Goal: Task Accomplishment & Management: Manage account settings

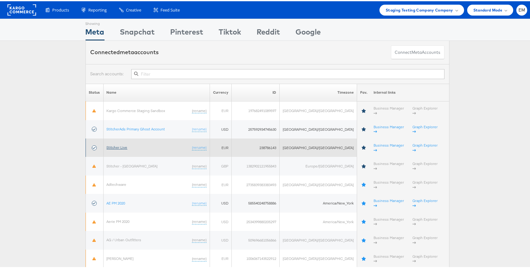
click at [116, 144] on link "Stitcher Live" at bounding box center [117, 146] width 21 height 5
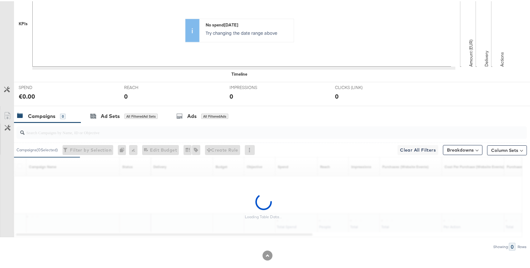
scroll to position [200, 0]
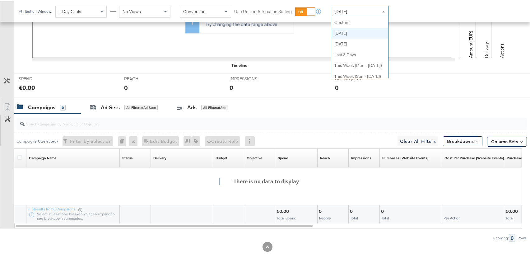
click at [340, 14] on div "[DATE]" at bounding box center [359, 10] width 57 height 11
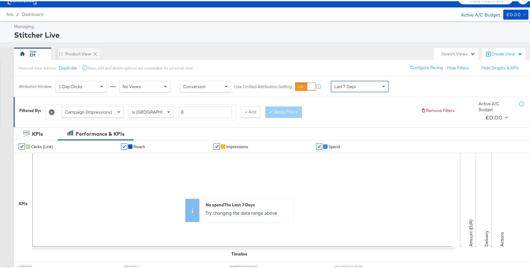
scroll to position [0, 0]
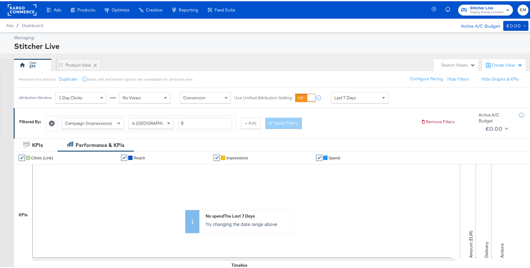
click at [52, 121] on icon at bounding box center [52, 122] width 6 height 6
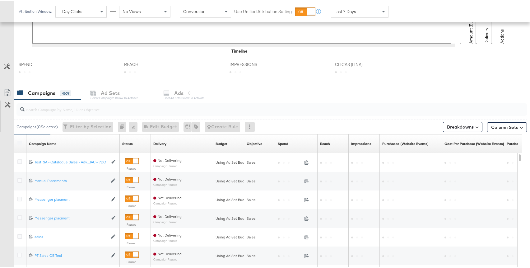
scroll to position [209, 0]
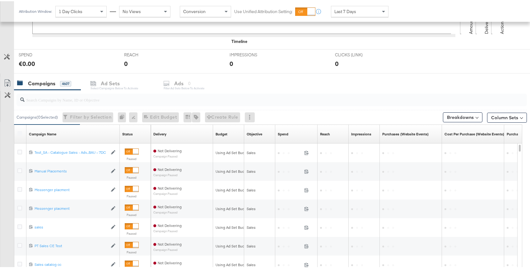
click at [165, 132] on div "Delivery" at bounding box center [159, 132] width 13 height 5
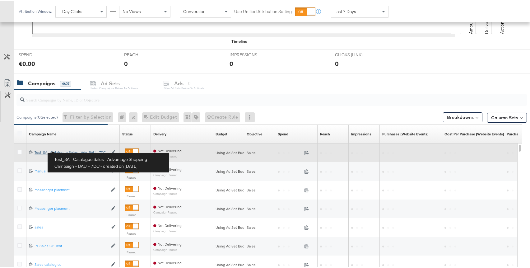
click at [47, 150] on div "Test_SA - Catalogue Sales - Advantage Shopping Campaign – BAU – 7DC Test_SA - C…" at bounding box center [71, 151] width 73 height 5
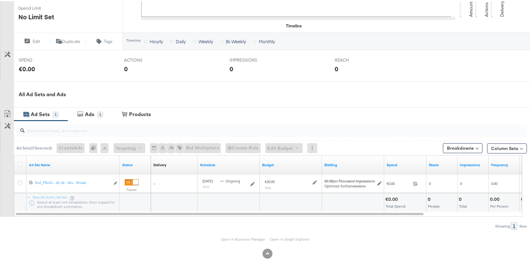
scroll to position [207, 0]
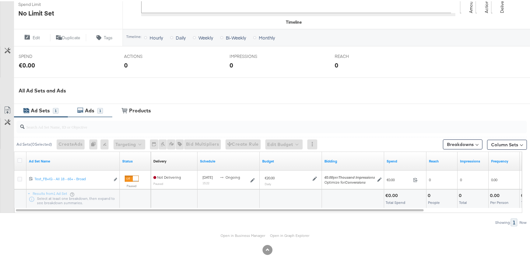
click at [85, 111] on div "Ads" at bounding box center [89, 109] width 9 height 7
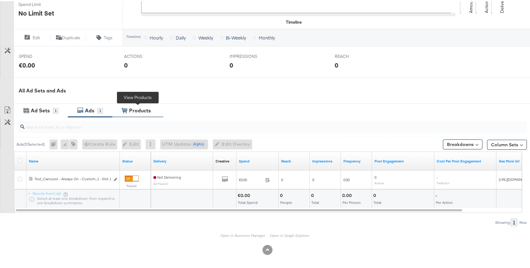
click at [131, 107] on div "Products" at bounding box center [140, 109] width 22 height 7
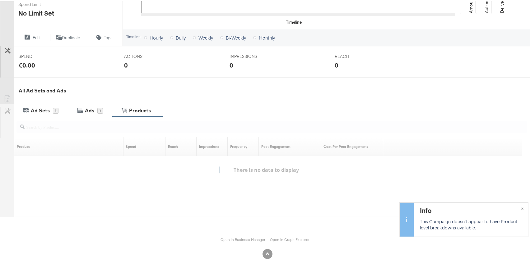
click at [521, 206] on span "×" at bounding box center [522, 206] width 3 height 7
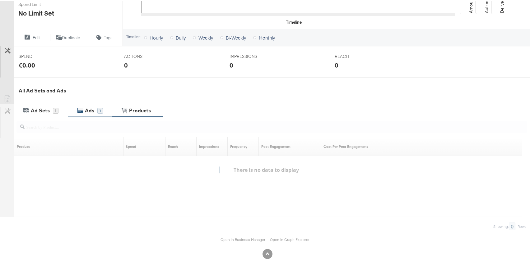
click at [96, 113] on div "Ads 1" at bounding box center [90, 109] width 44 height 13
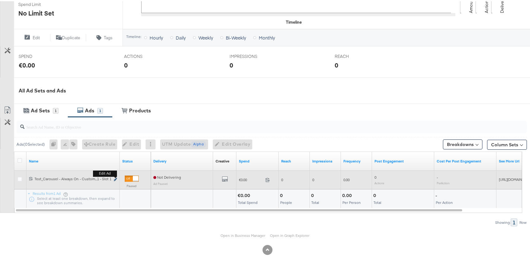
click at [113, 179] on button "Edit ad" at bounding box center [115, 178] width 4 height 7
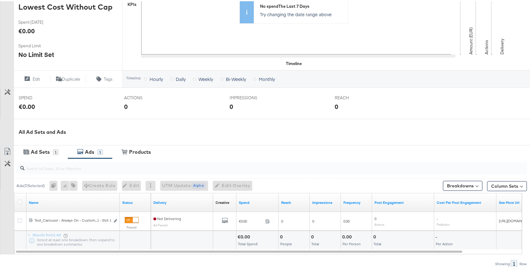
scroll to position [152, 0]
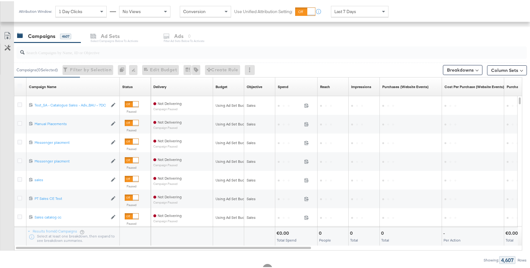
scroll to position [257, 0]
click at [490, 67] on button "Column Sets" at bounding box center [507, 69] width 40 height 10
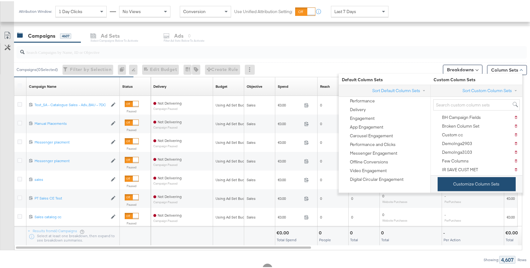
click at [463, 185] on button "Customize Column Sets" at bounding box center [477, 183] width 78 height 14
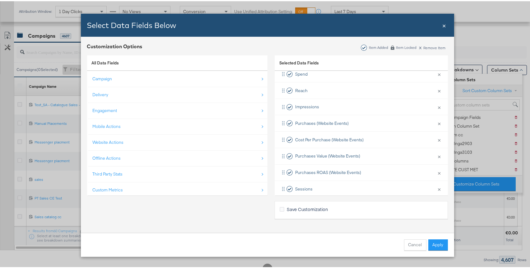
scroll to position [141, 0]
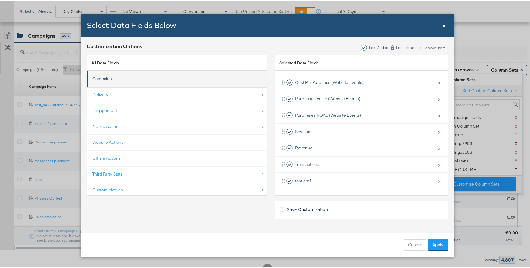
click at [156, 84] on div "Campaign" at bounding box center [178, 77] width 170 height 13
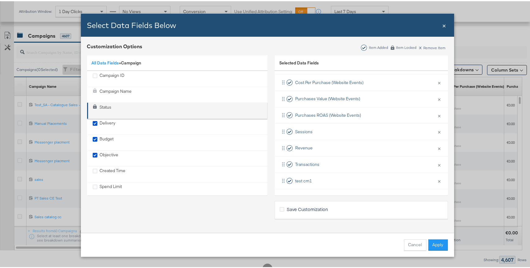
scroll to position [31, 0]
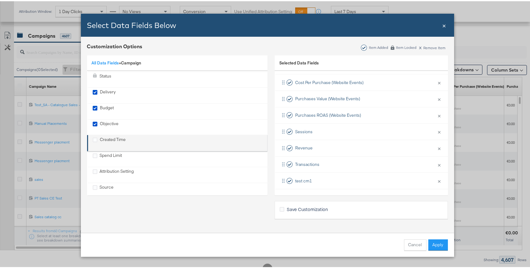
click at [120, 139] on div "Created Time" at bounding box center [113, 141] width 26 height 13
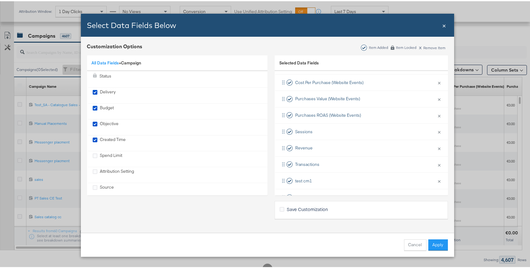
click at [436, 249] on div "Cancel Apply" at bounding box center [267, 243] width 373 height 24
click at [437, 243] on button "Apply" at bounding box center [438, 243] width 20 height 11
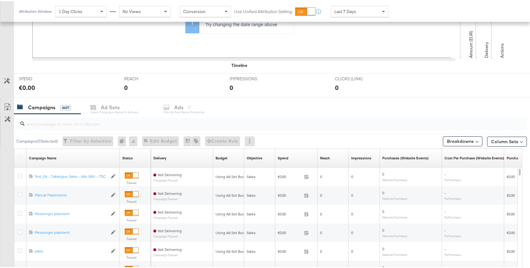
scroll to position [257, 0]
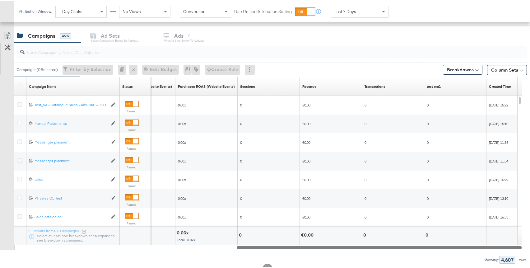
drag, startPoint x: 259, startPoint y: 246, endPoint x: 494, endPoint y: 252, distance: 235.5
click at [494, 252] on div "Campaigns ( 0 Selected) Filter by Selection Filter 0 campaigns 0 Rename 0 campa…" at bounding box center [263, 151] width 527 height 221
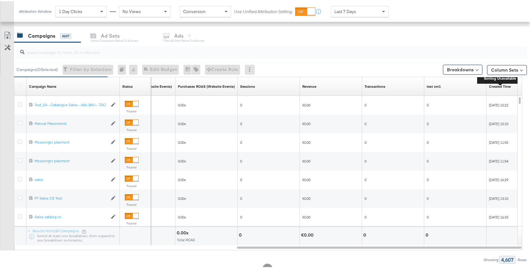
click at [499, 87] on div "Created Time" at bounding box center [500, 85] width 22 height 5
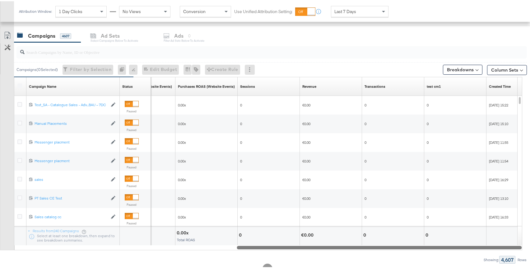
drag, startPoint x: 408, startPoint y: 243, endPoint x: 441, endPoint y: 245, distance: 32.4
click at [441, 245] on div at bounding box center [379, 245] width 285 height 5
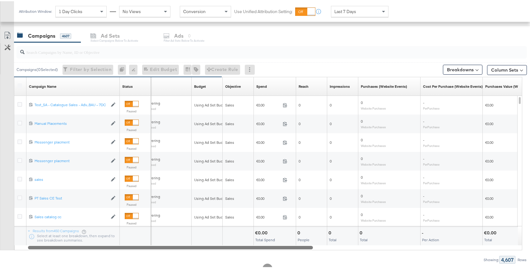
drag, startPoint x: 417, startPoint y: 246, endPoint x: 245, endPoint y: 244, distance: 172.0
click at [245, 244] on div at bounding box center [170, 245] width 285 height 5
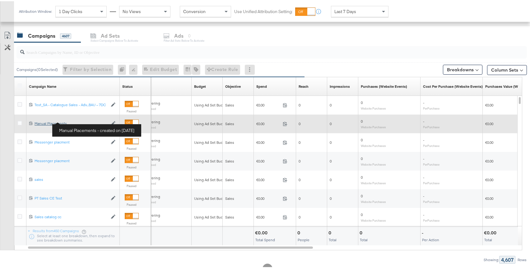
click at [55, 121] on div "Manual Placements Manual Placements" at bounding box center [71, 122] width 73 height 5
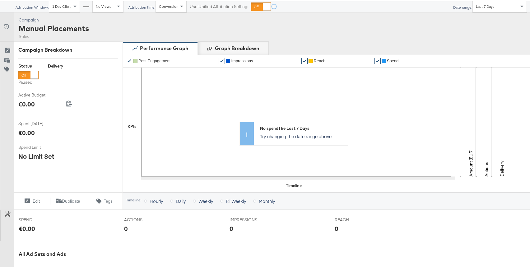
scroll to position [207, 0]
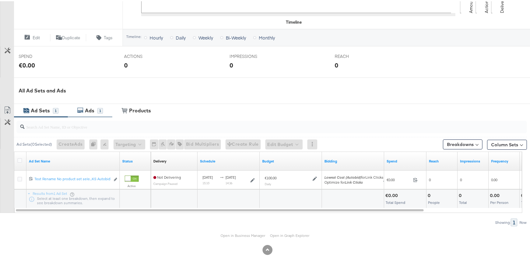
click at [80, 109] on icon at bounding box center [80, 109] width 6 height 6
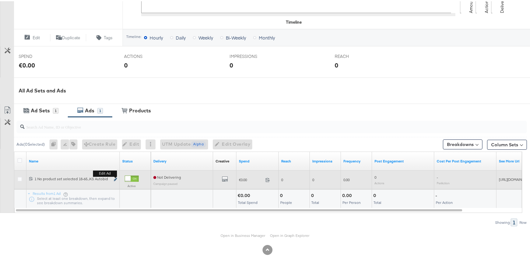
click at [115, 178] on icon "link" at bounding box center [115, 177] width 3 height 3
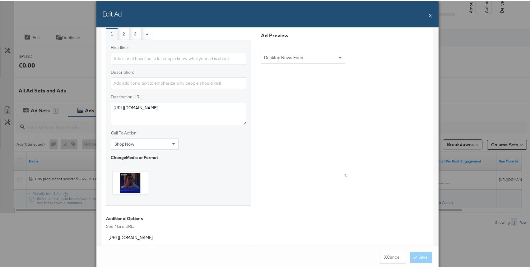
scroll to position [368, 0]
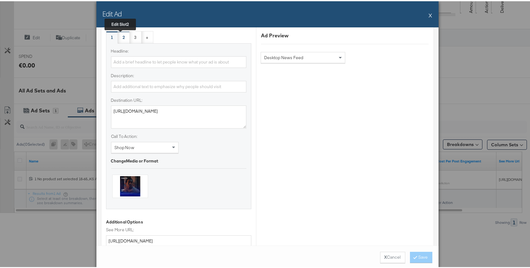
click at [123, 36] on div "2 Edit slot 2" at bounding box center [124, 36] width 2 height 6
click at [130, 36] on div "3 Edit slot 3" at bounding box center [136, 36] width 12 height 12
click at [143, 36] on div "+ Add New" at bounding box center [147, 36] width 12 height 12
click at [146, 36] on div "4 Edit slot 4" at bounding box center [147, 36] width 12 height 12
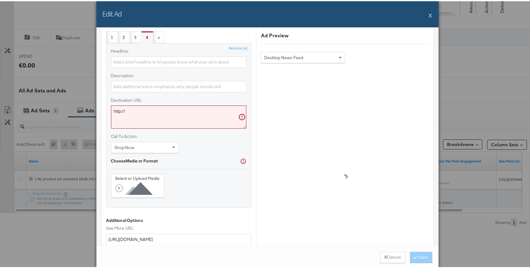
scroll to position [368, 0]
click at [115, 183] on icon at bounding box center [135, 187] width 40 height 14
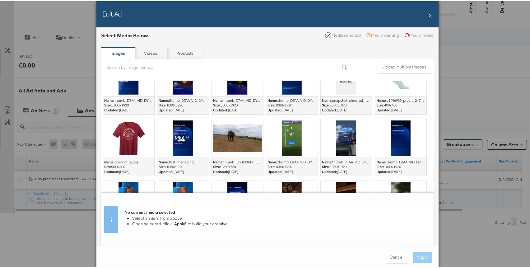
scroll to position [252, 0]
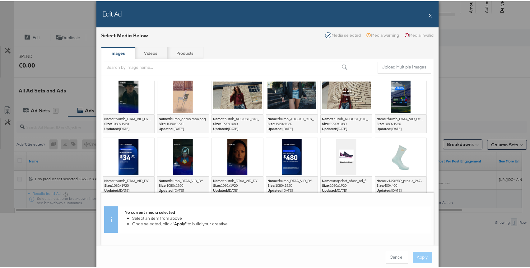
click at [423, 16] on div "Edit Ad X" at bounding box center [267, 13] width 342 height 26
click at [425, 15] on div "Edit Ad X" at bounding box center [267, 13] width 342 height 26
click at [429, 15] on button "X" at bounding box center [430, 14] width 3 height 12
